Goal: Transaction & Acquisition: Purchase product/service

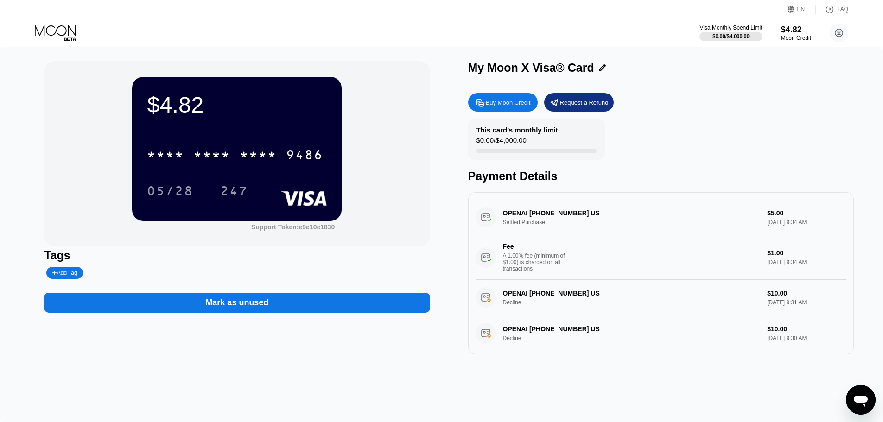
click at [508, 99] on div "Buy Moon Credit" at bounding box center [503, 102] width 70 height 19
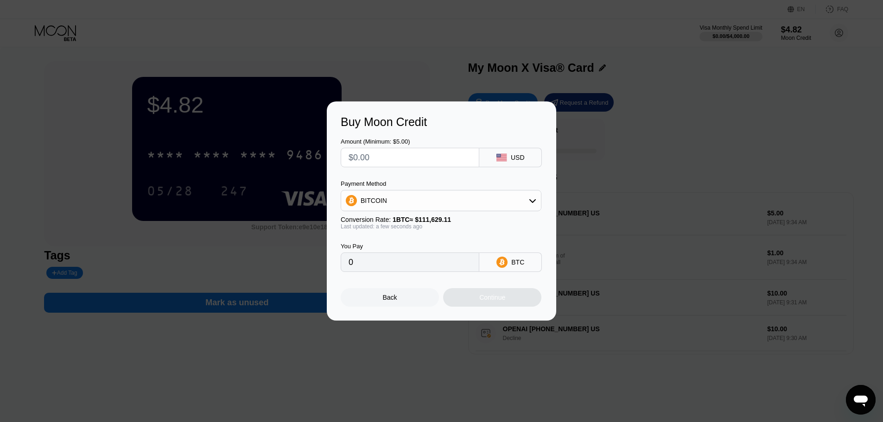
click at [394, 199] on div "BITCOIN" at bounding box center [441, 201] width 200 height 19
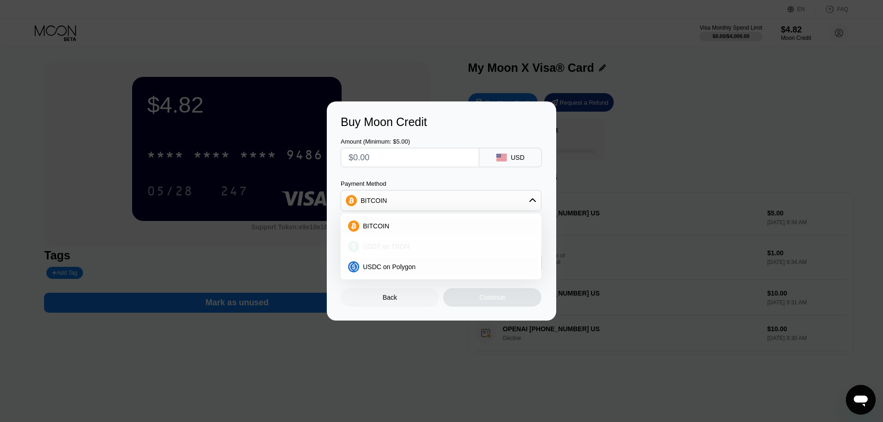
click at [388, 248] on span "USDT on TRON" at bounding box center [386, 246] width 47 height 7
type input "0.00"
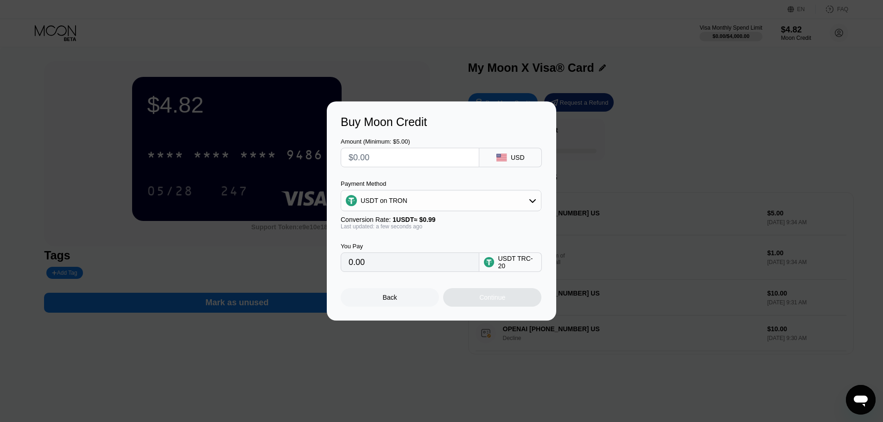
click at [503, 267] on div "USDT TRC-20" at bounding box center [517, 262] width 39 height 15
click at [349, 262] on input "0.00" at bounding box center [410, 262] width 123 height 19
click at [355, 261] on input "0.00" at bounding box center [410, 262] width 123 height 19
click at [382, 265] on input "0.00" at bounding box center [410, 262] width 123 height 19
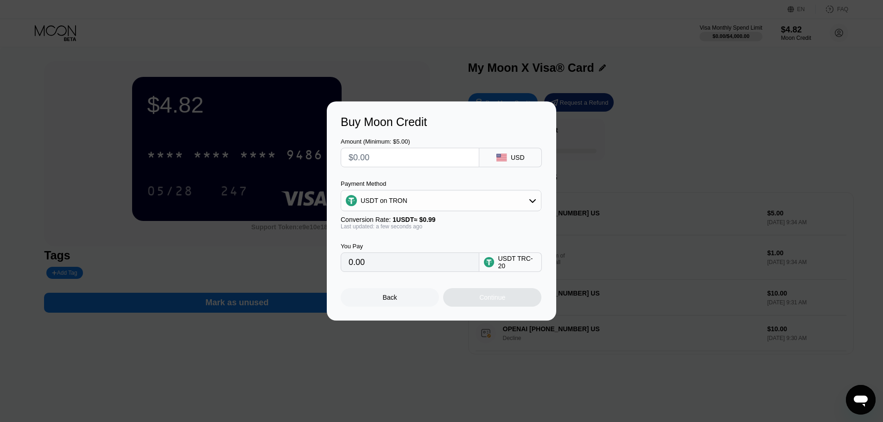
click at [347, 153] on div at bounding box center [410, 157] width 139 height 19
click at [356, 154] on input "text" at bounding box center [410, 157] width 123 height 19
type input "$6"
type input "6.06"
type input "0.00"
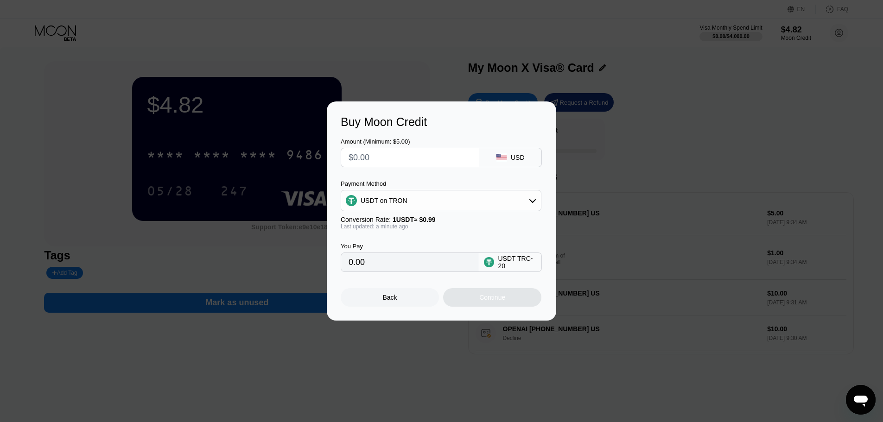
type input "$7"
type input "7.07"
type input "$7"
click at [497, 298] on div "Continue" at bounding box center [492, 297] width 26 height 7
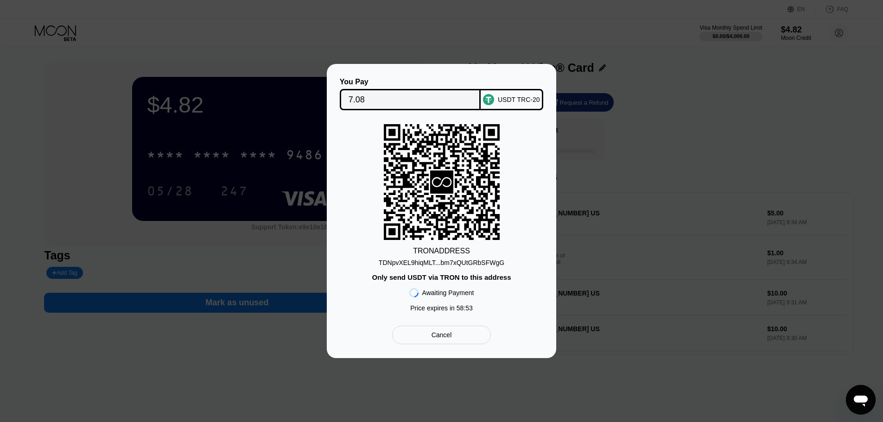
click at [474, 262] on div "TDNpvXEL9hiqMLT...bm7xQUtGRbSFWgG" at bounding box center [442, 262] width 126 height 7
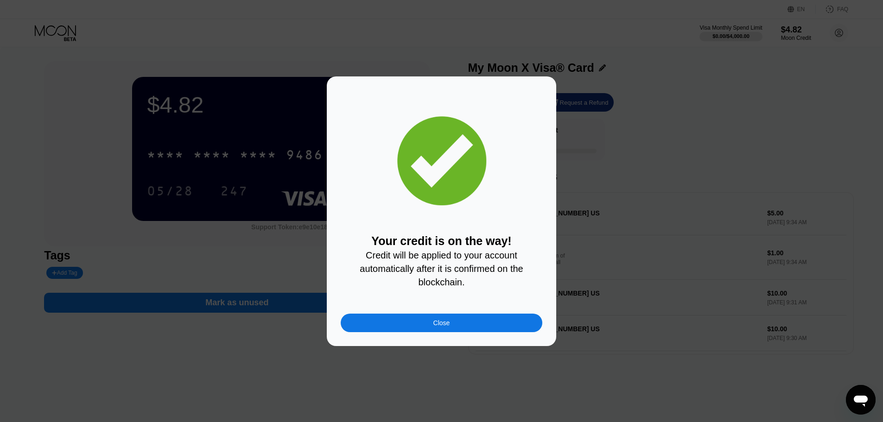
click at [445, 327] on div "Close" at bounding box center [442, 322] width 17 height 7
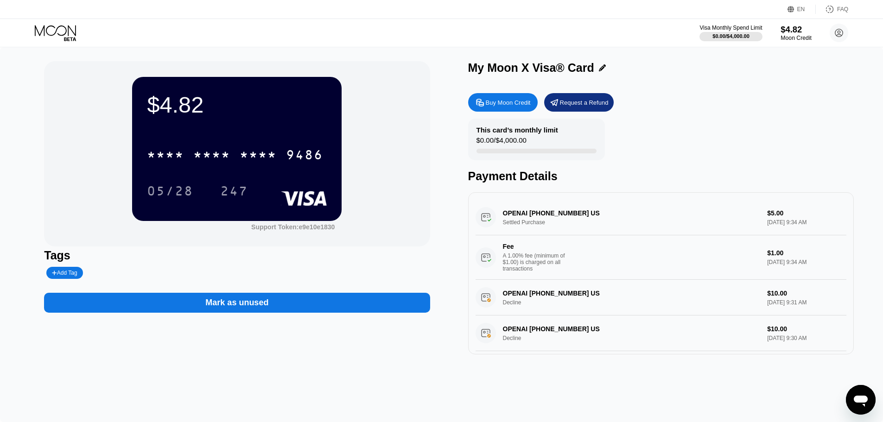
click at [791, 32] on div "$4.82" at bounding box center [796, 30] width 31 height 10
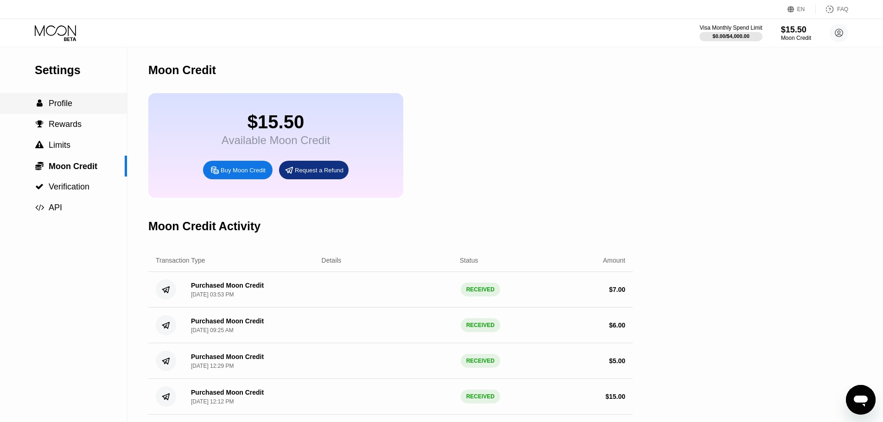
click at [55, 99] on div " Profile" at bounding box center [63, 103] width 127 height 21
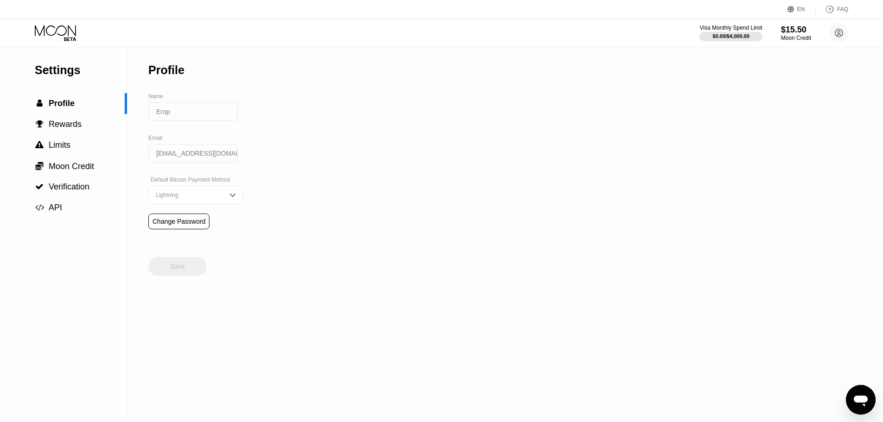
click at [56, 28] on icon at bounding box center [56, 33] width 43 height 16
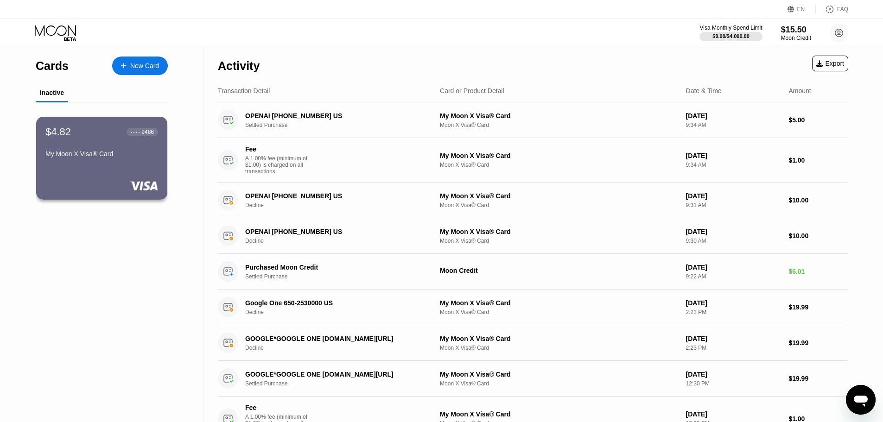
click at [81, 150] on div "$4.82 ● ● ● ● 9486 My Moon X Visa® Card" at bounding box center [101, 143] width 113 height 35
